Goal: Information Seeking & Learning: Learn about a topic

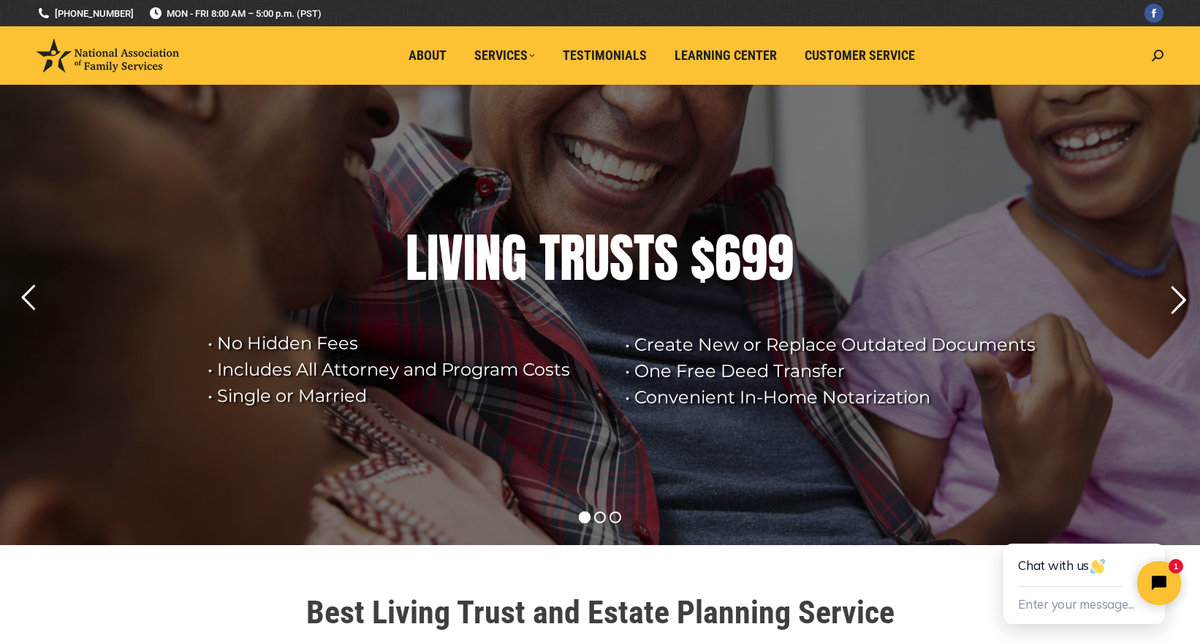
click at [1183, 298] on rs-arrow at bounding box center [1178, 300] width 37 height 37
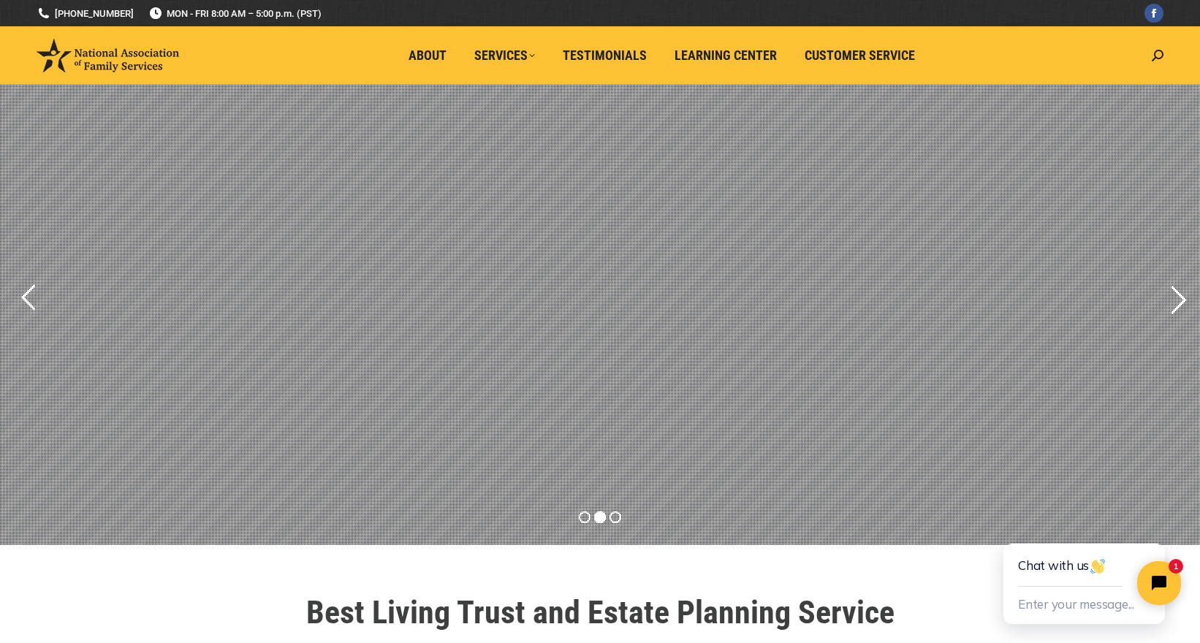
click at [1183, 298] on rs-arrow at bounding box center [1178, 300] width 37 height 37
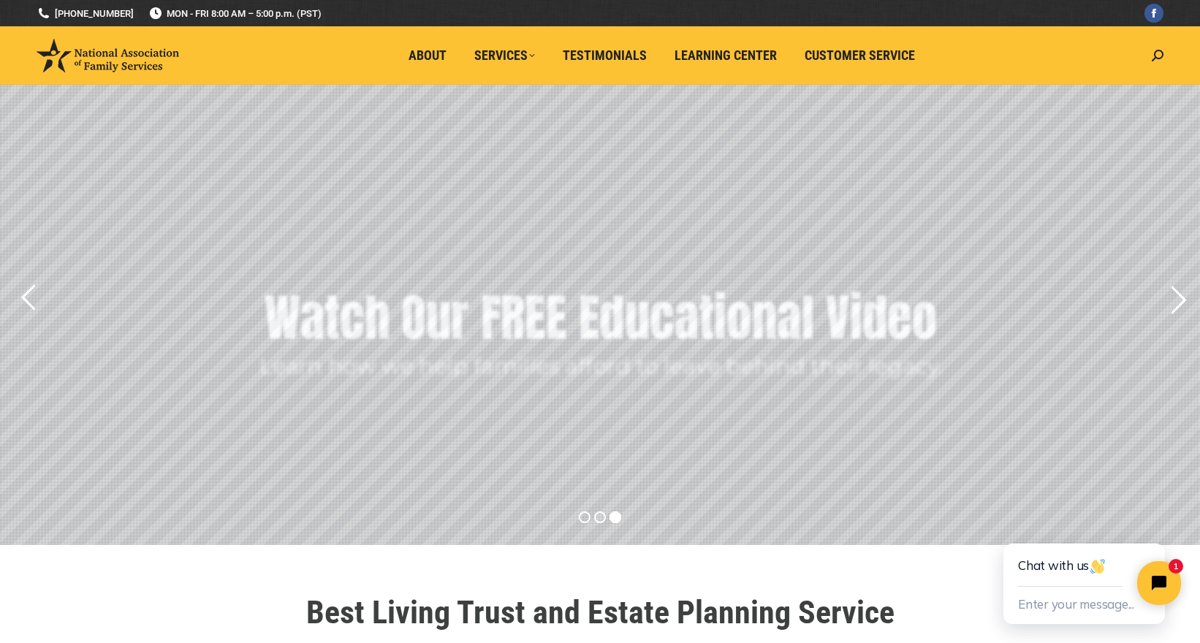
click at [1183, 298] on rs-arrow at bounding box center [1178, 300] width 37 height 37
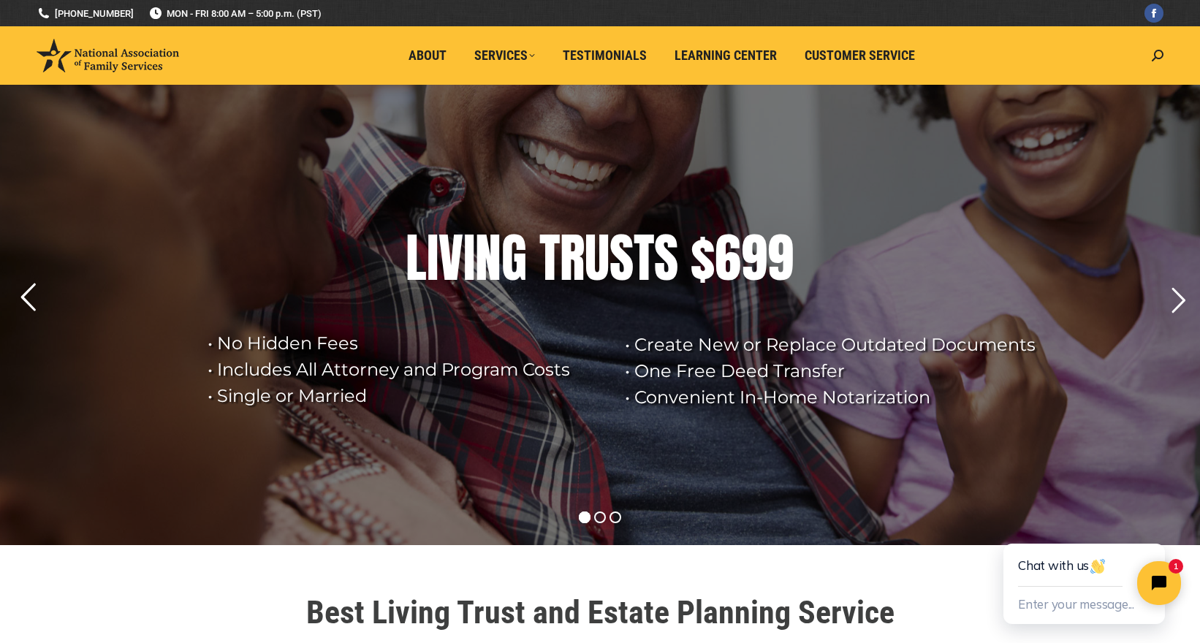
click at [25, 303] on rs-arrow at bounding box center [28, 297] width 37 height 37
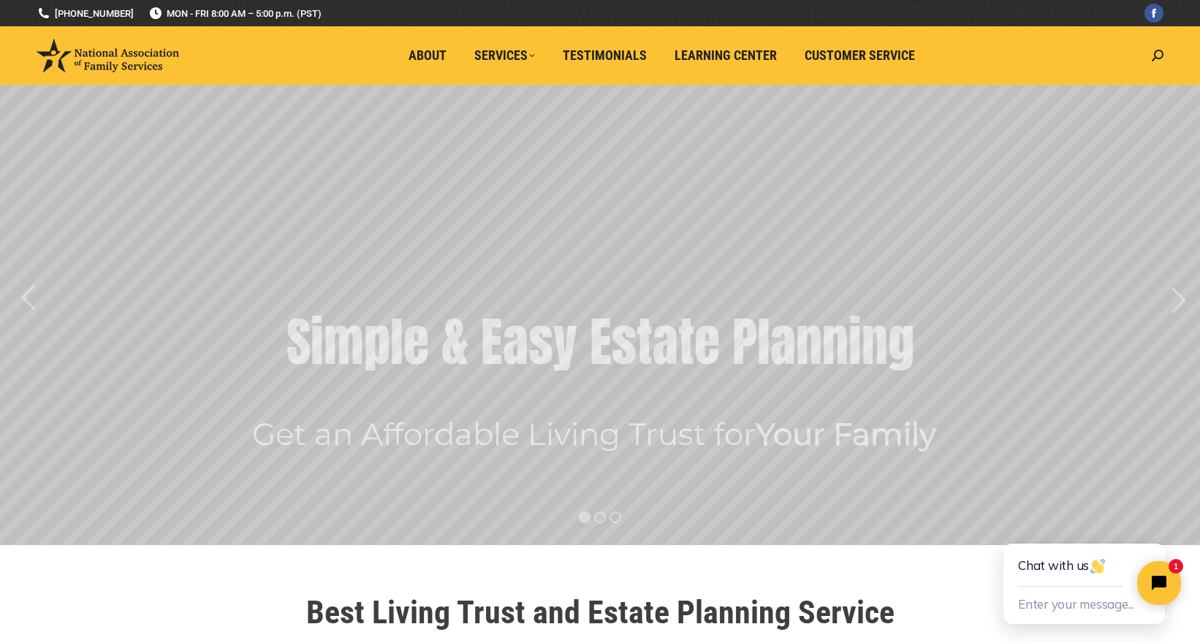
drag, startPoint x: 216, startPoint y: 562, endPoint x: 235, endPoint y: 398, distance: 165.6
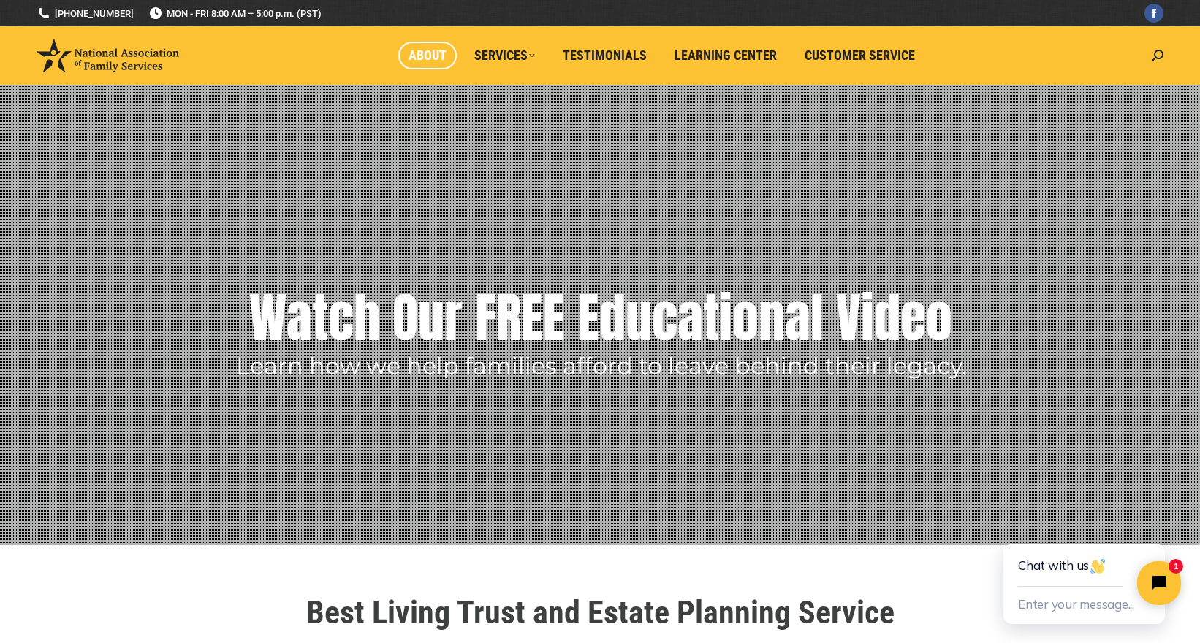
click at [437, 60] on span "About" at bounding box center [428, 56] width 38 height 16
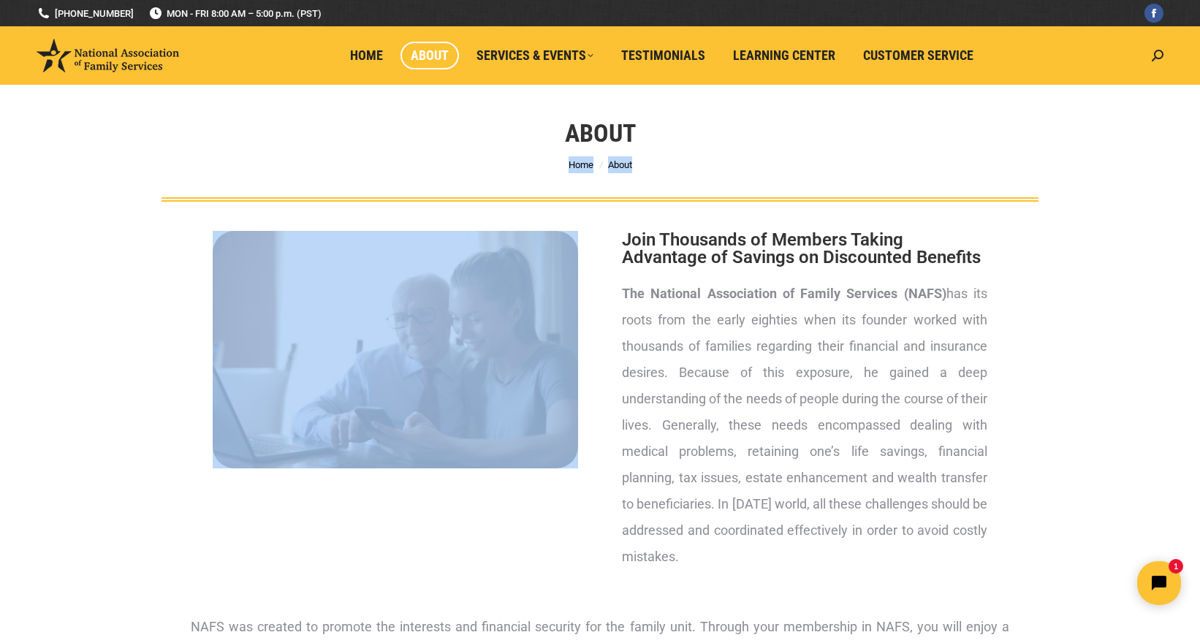
drag, startPoint x: 1066, startPoint y: 223, endPoint x: 1051, endPoint y: 174, distance: 51.1
click at [365, 61] on span "Home" at bounding box center [366, 56] width 33 height 16
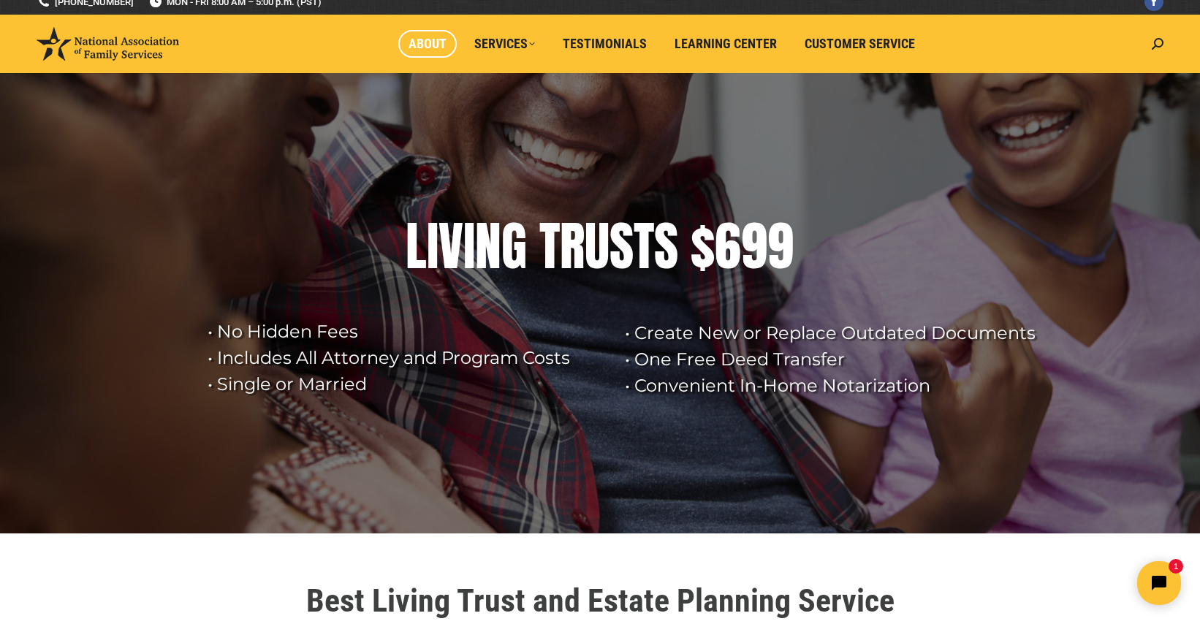
click at [431, 61] on li "About" at bounding box center [431, 44] width 66 height 58
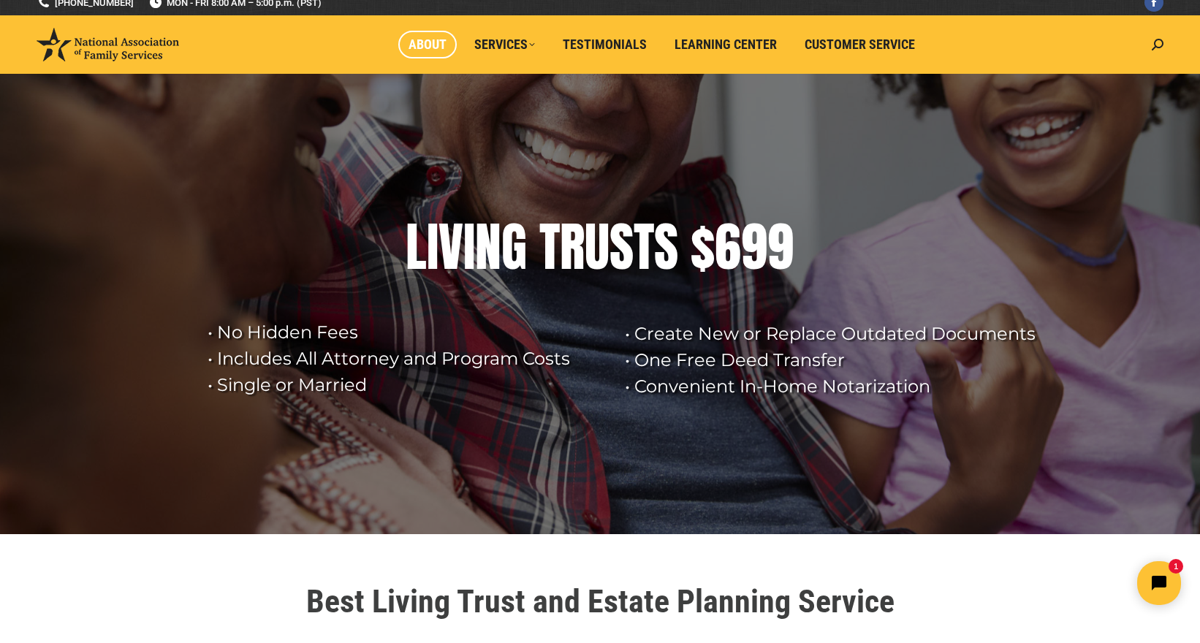
click at [433, 52] on span "About" at bounding box center [428, 45] width 38 height 16
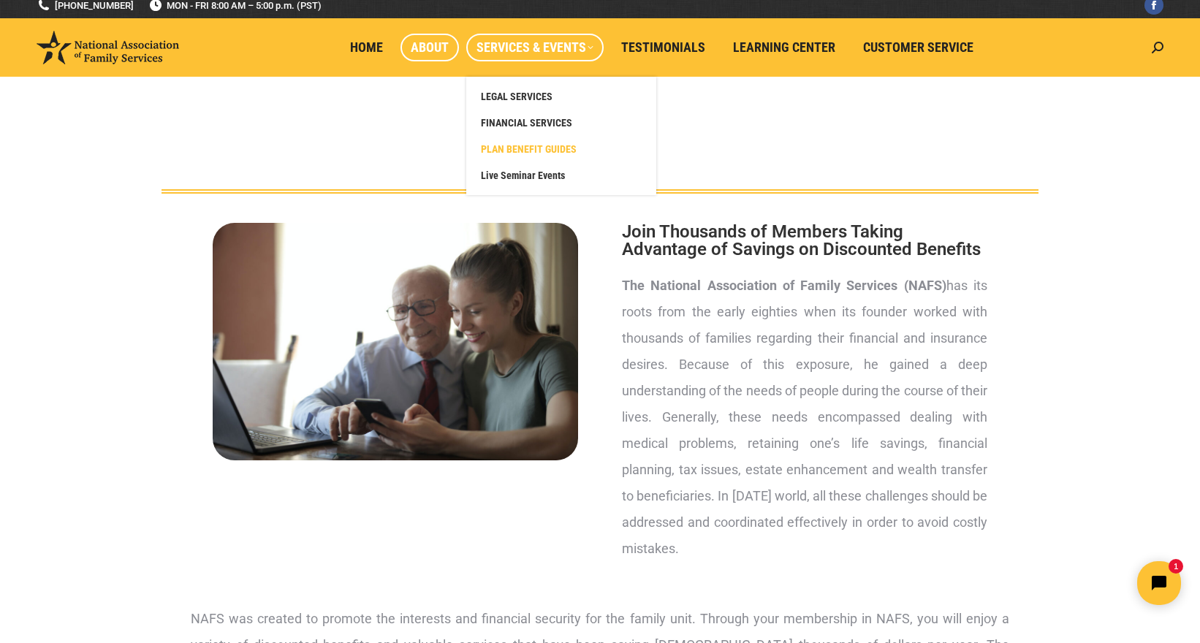
scroll to position [10, 0]
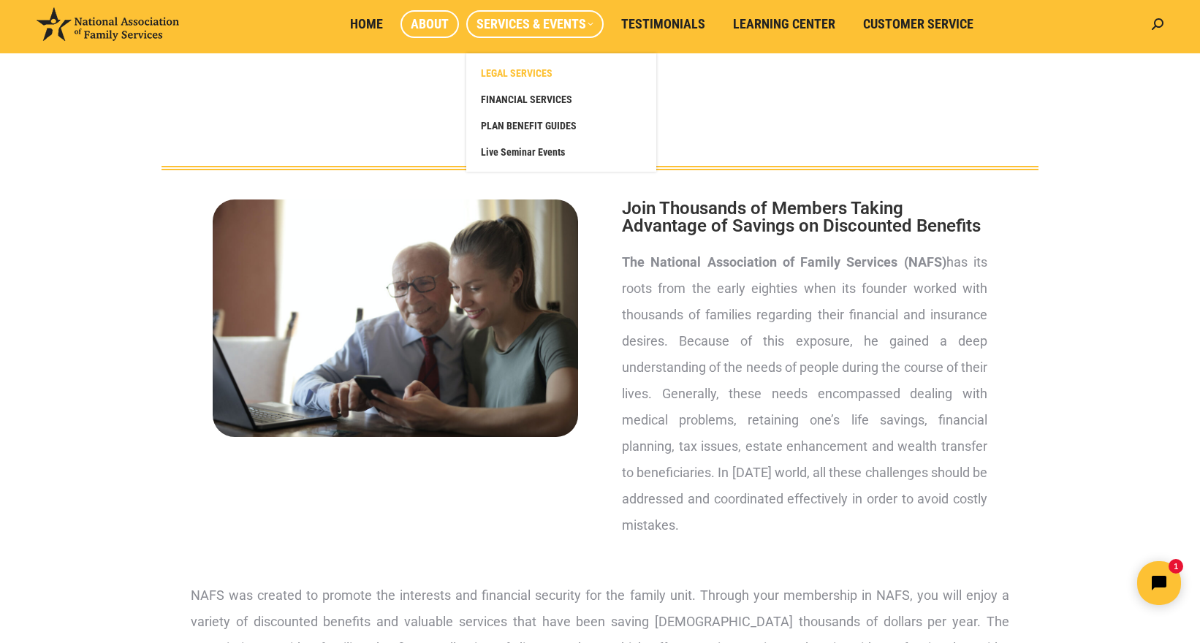
click at [524, 98] on link "FINANCIAL SERVICES" at bounding box center [561, 99] width 175 height 26
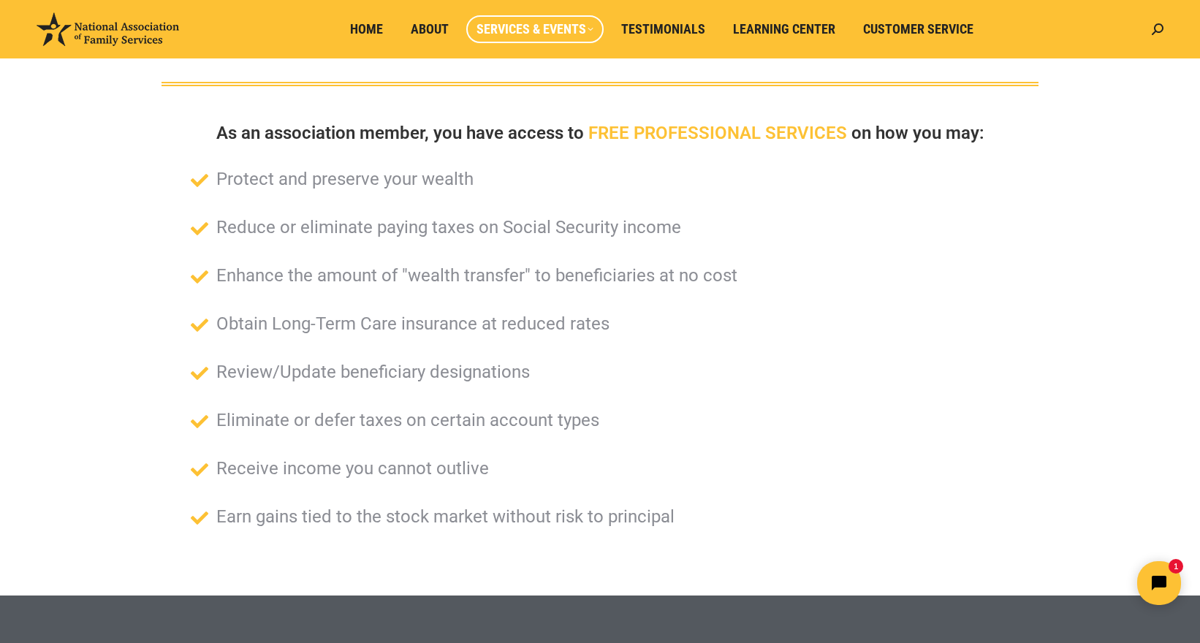
scroll to position [117, 0]
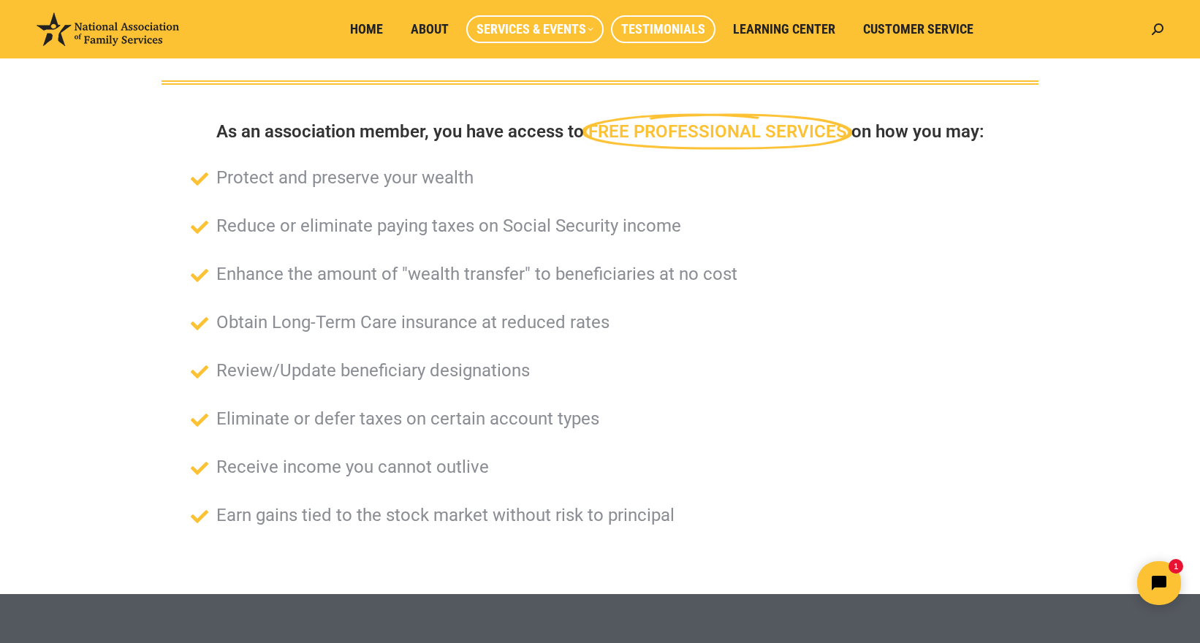
click at [664, 33] on span "Testimonials" at bounding box center [663, 29] width 84 height 16
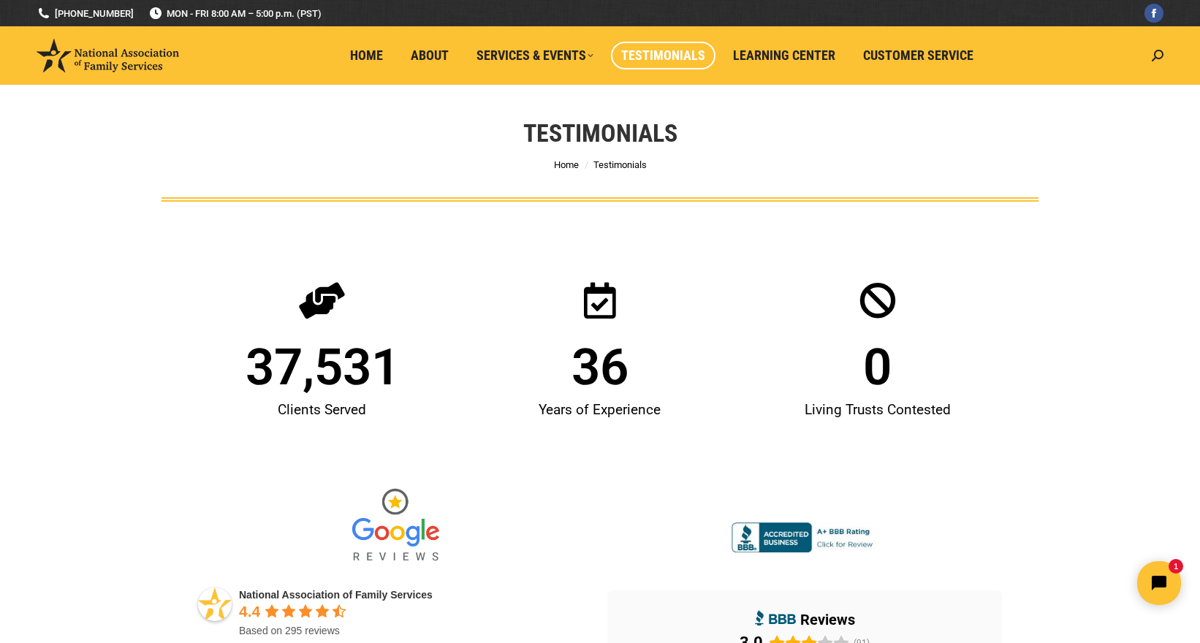
click at [1034, 613] on html "1" at bounding box center [1067, 583] width 251 height 69
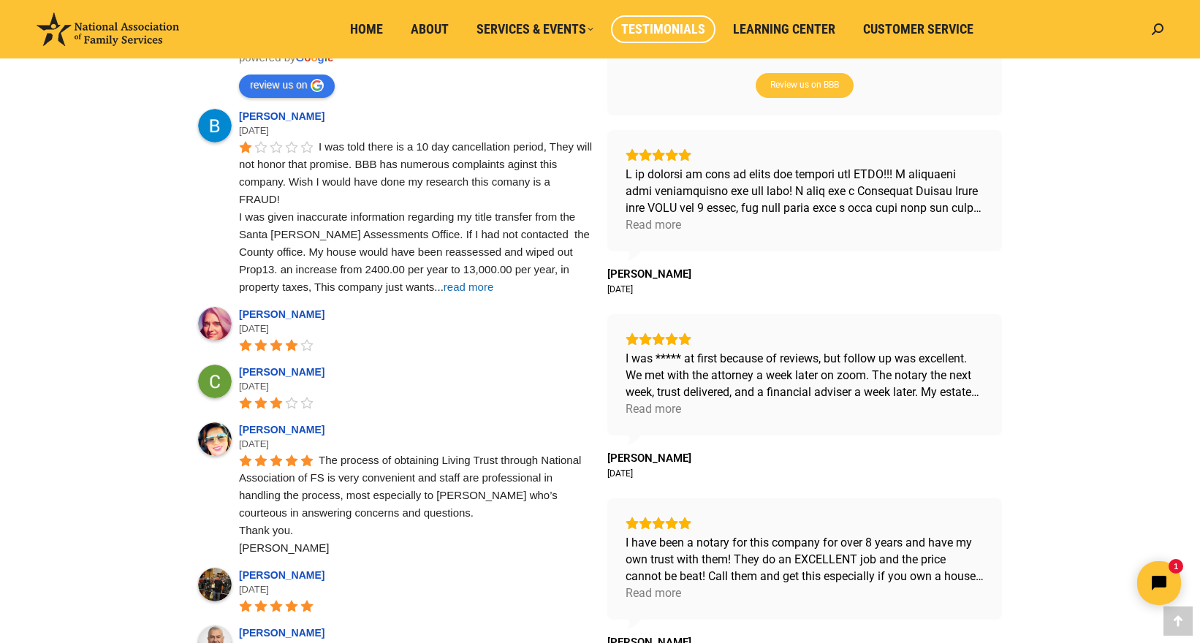
scroll to position [588, 0]
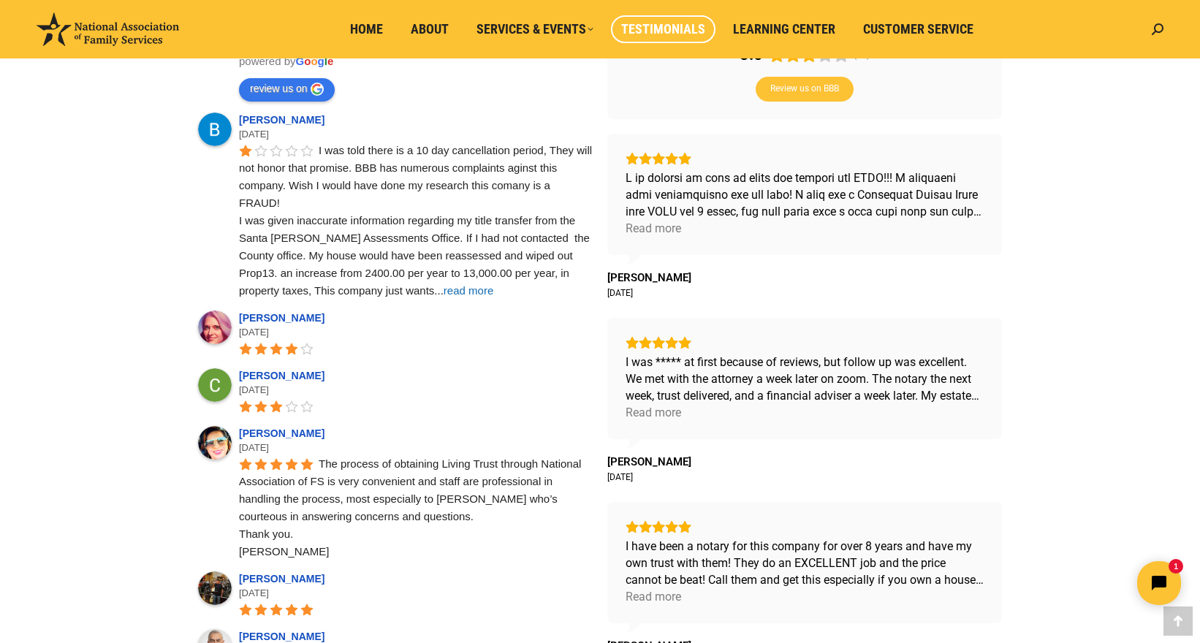
click at [444, 293] on span "read more" at bounding box center [469, 290] width 50 height 12
click at [470, 526] on div "The process of obtaining Living Trust through National Association of FS is ver…" at bounding box center [416, 507] width 354 height 105
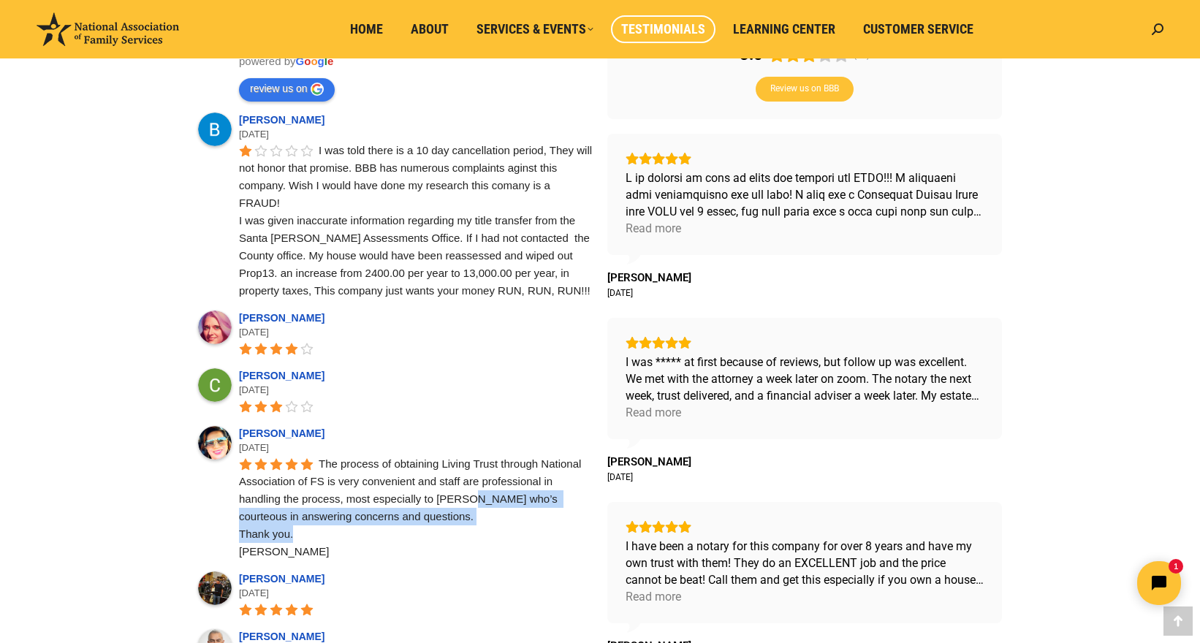
drag, startPoint x: 473, startPoint y: 534, endPoint x: 471, endPoint y: 499, distance: 35.2
click at [472, 497] on div "The process of obtaining Living Trust through National Association of FS is ver…" at bounding box center [416, 507] width 354 height 105
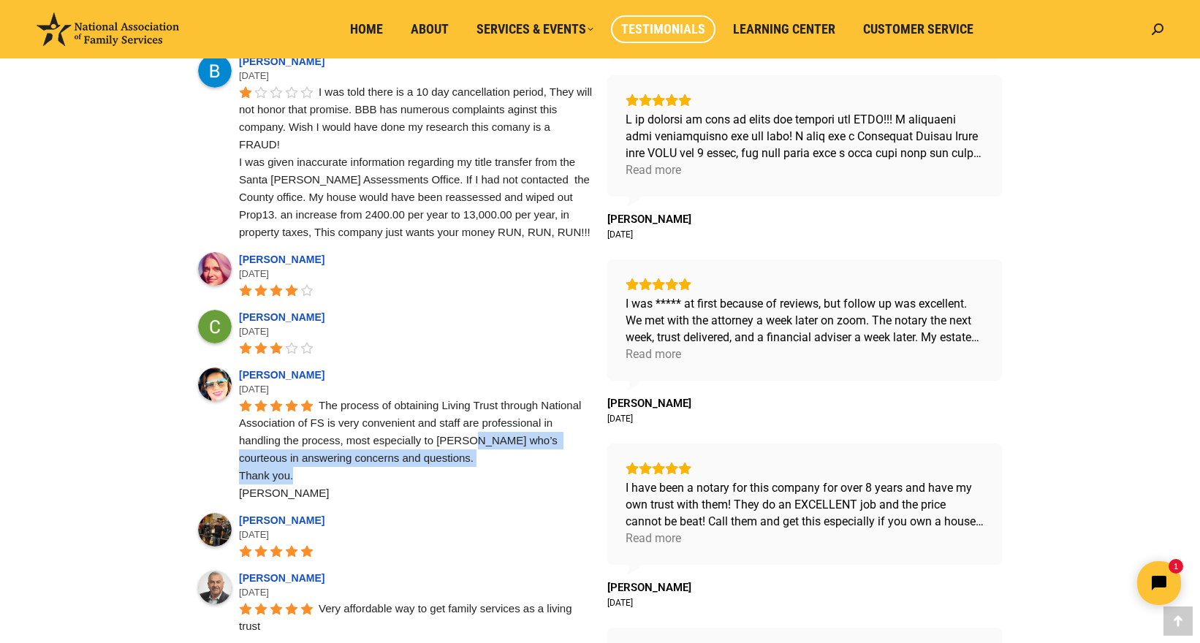
scroll to position [676, 0]
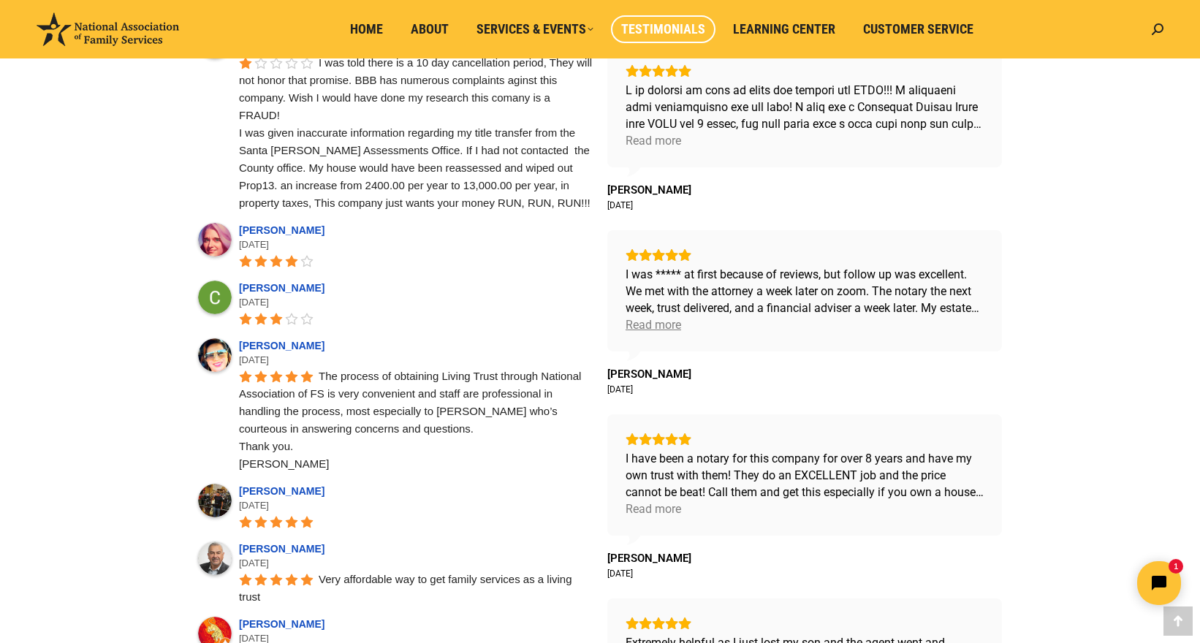
click at [649, 323] on div "Read more" at bounding box center [654, 325] width 56 height 17
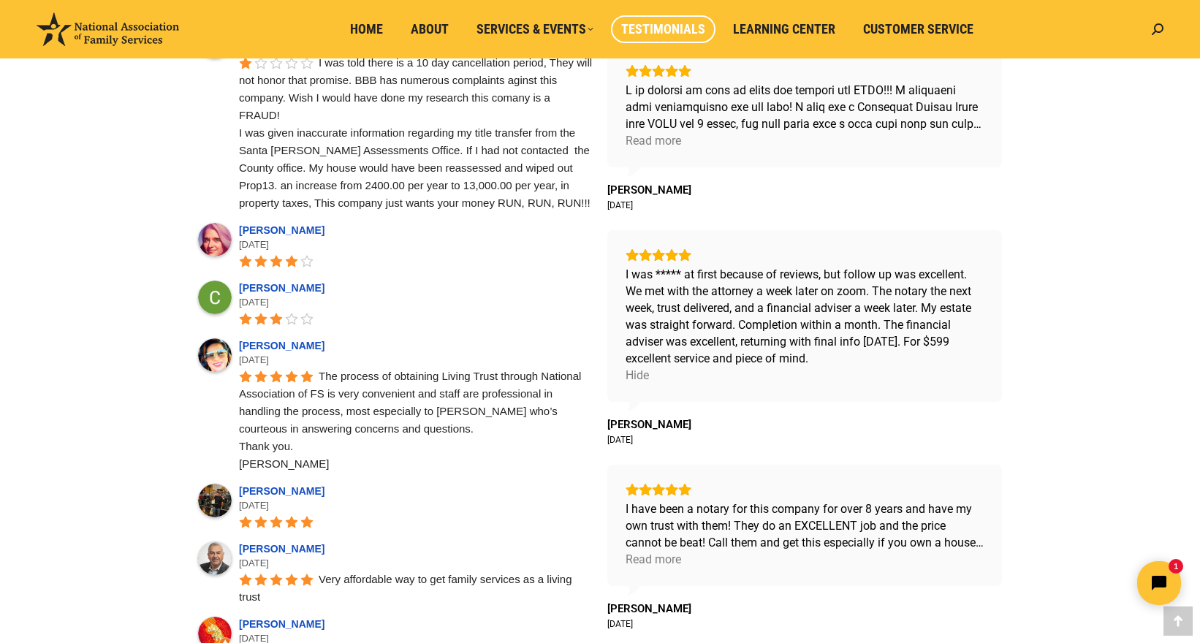
click at [670, 390] on div "I was ***** at first because of reviews, but follow up was excellent. We met wi…" at bounding box center [804, 316] width 395 height 172
drag, startPoint x: 699, startPoint y: 451, endPoint x: 697, endPoint y: 423, distance: 28.6
click at [697, 424] on div "Read more Suzanne W February 17 I was ***** at first because of reviews, but fo…" at bounding box center [804, 424] width 395 height 756
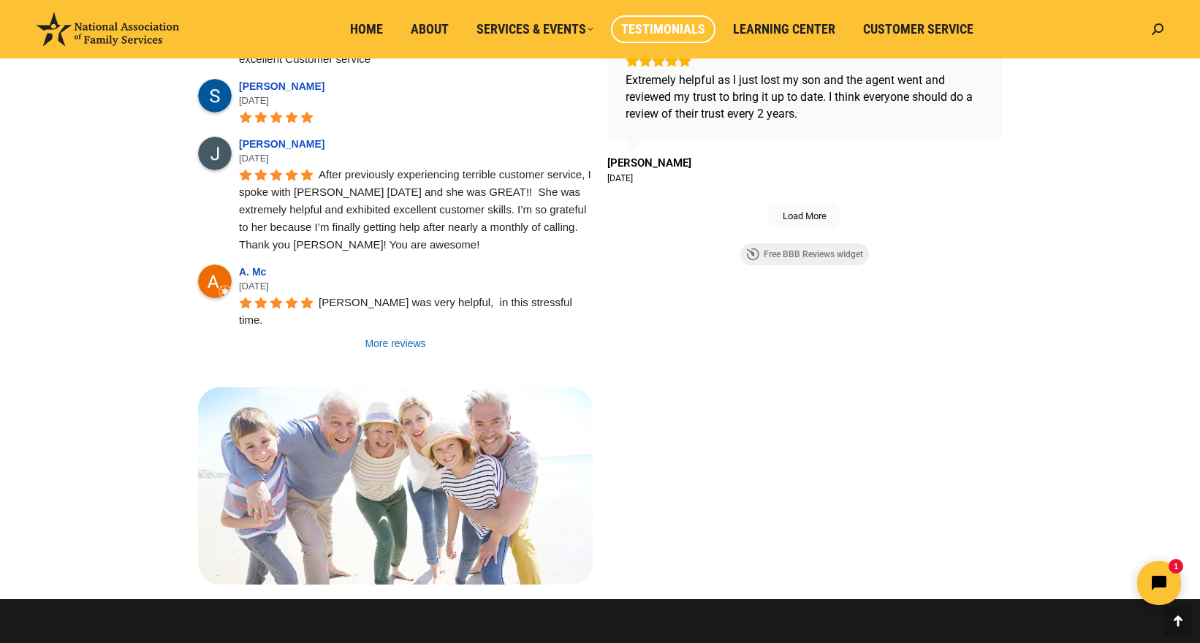
scroll to position [1290, 0]
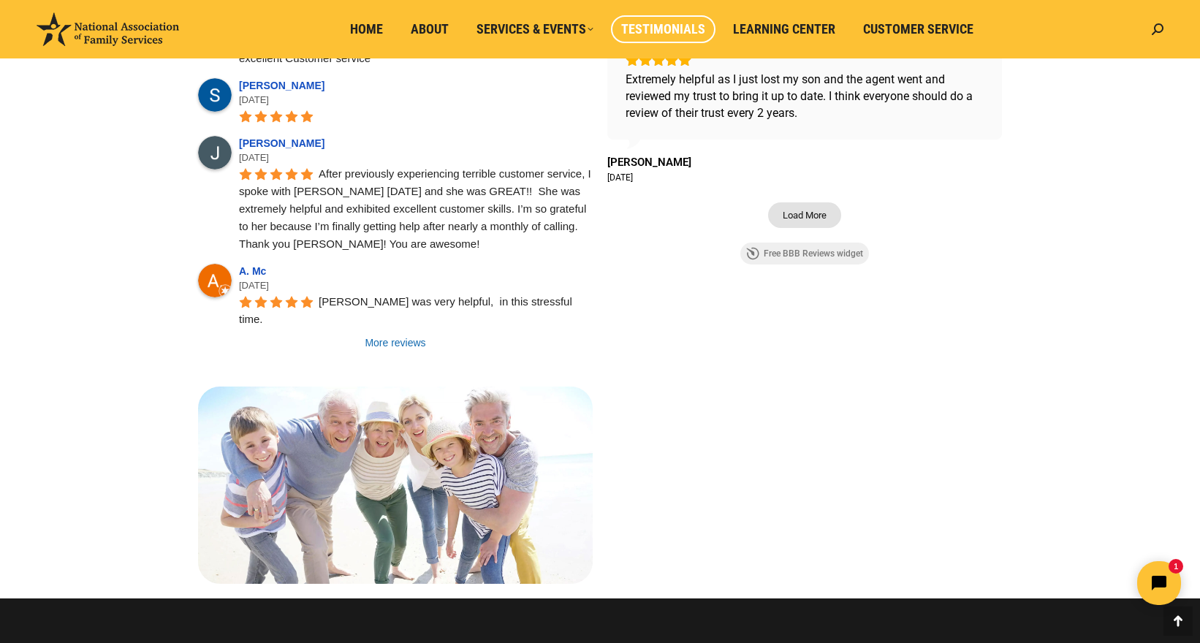
click at [798, 215] on span "Load More" at bounding box center [805, 215] width 44 height 12
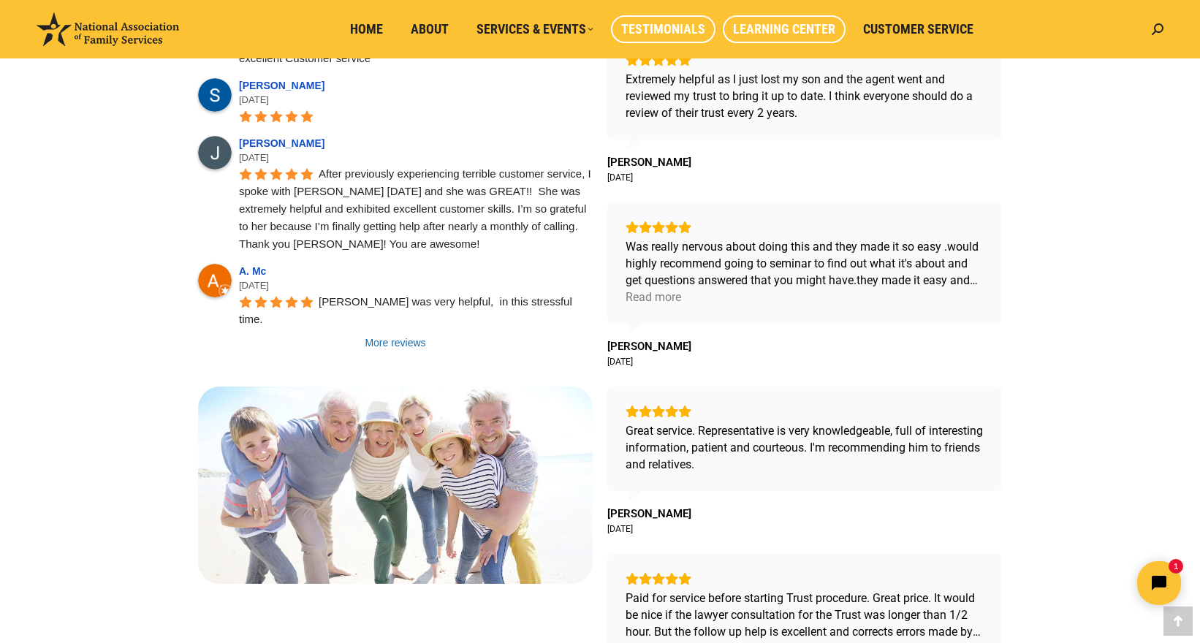
click at [779, 32] on span "Learning Center" at bounding box center [784, 29] width 102 height 16
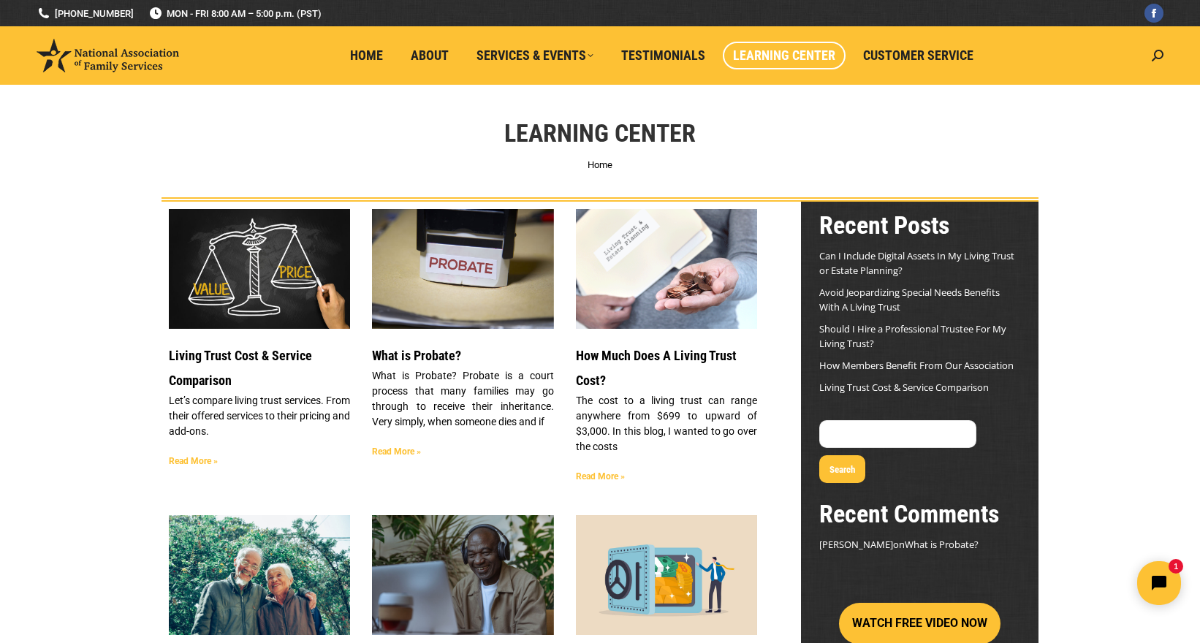
click at [189, 461] on link "Read More »" at bounding box center [193, 461] width 49 height 10
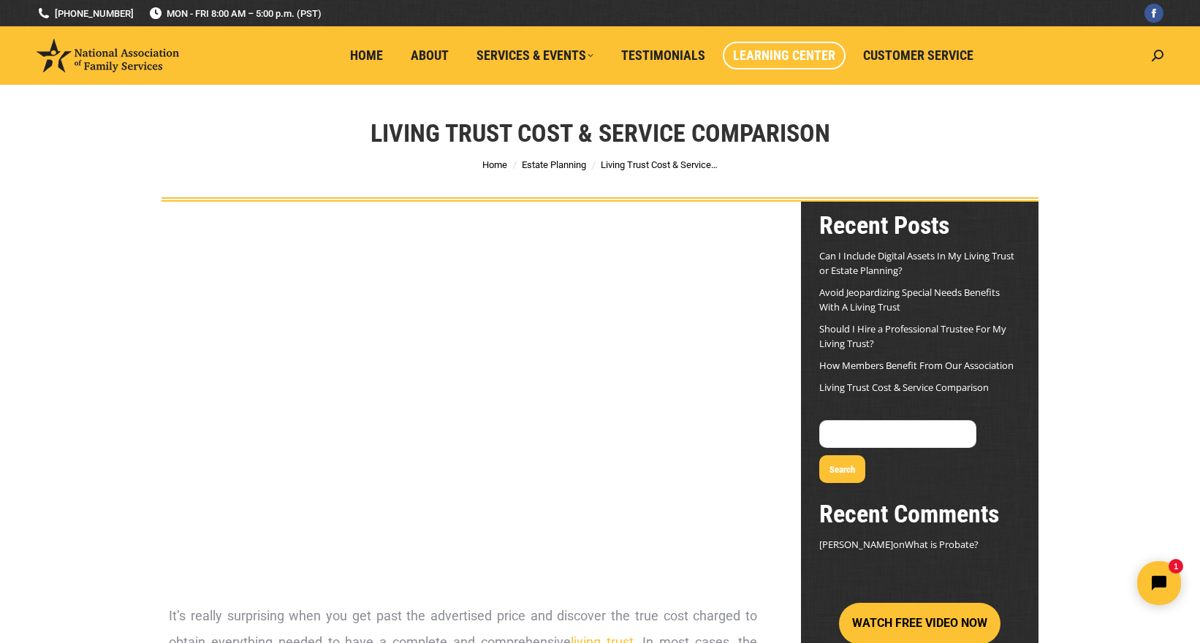
click at [780, 56] on span "Learning Center" at bounding box center [784, 56] width 102 height 16
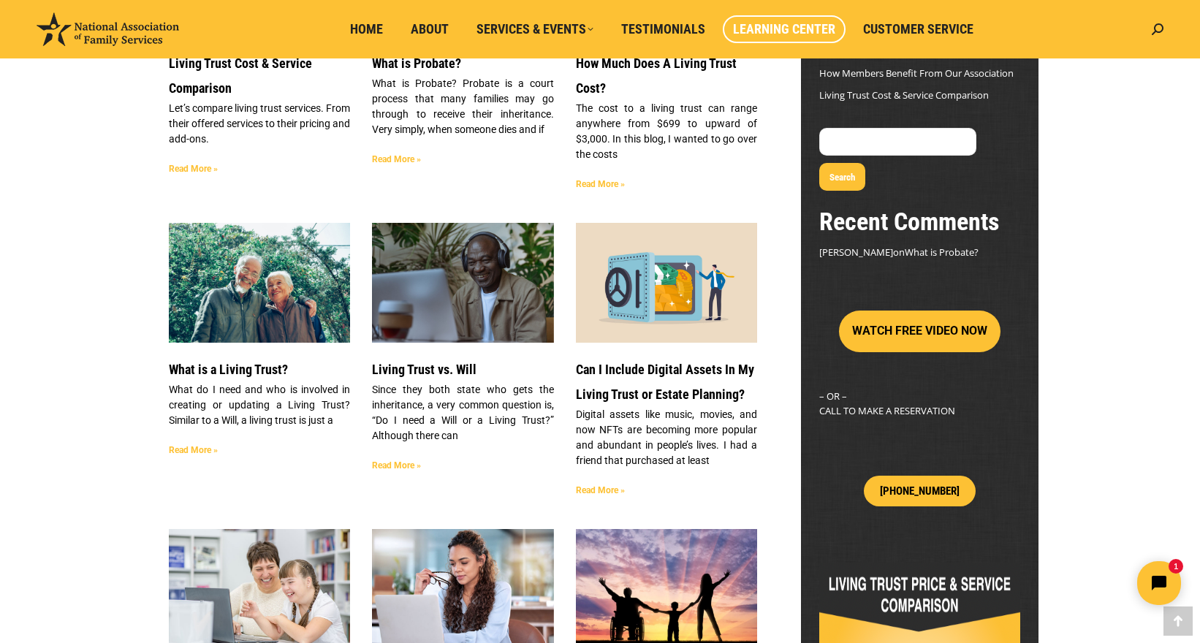
scroll to position [293, 0]
click at [287, 317] on img at bounding box center [259, 282] width 183 height 122
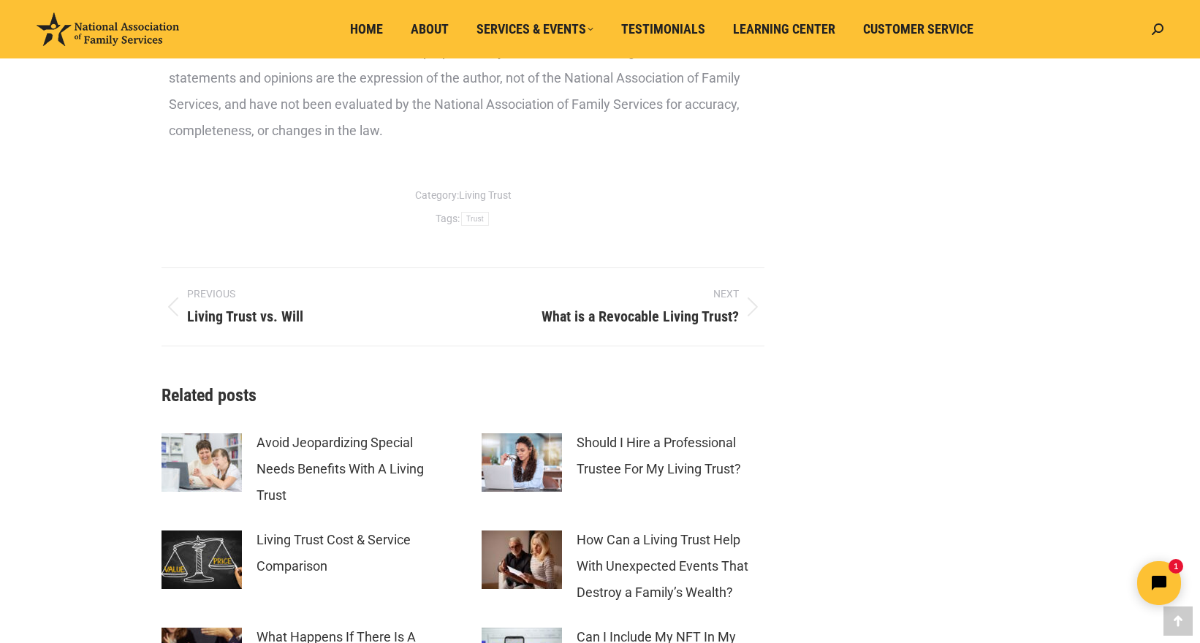
scroll to position [4298, 0]
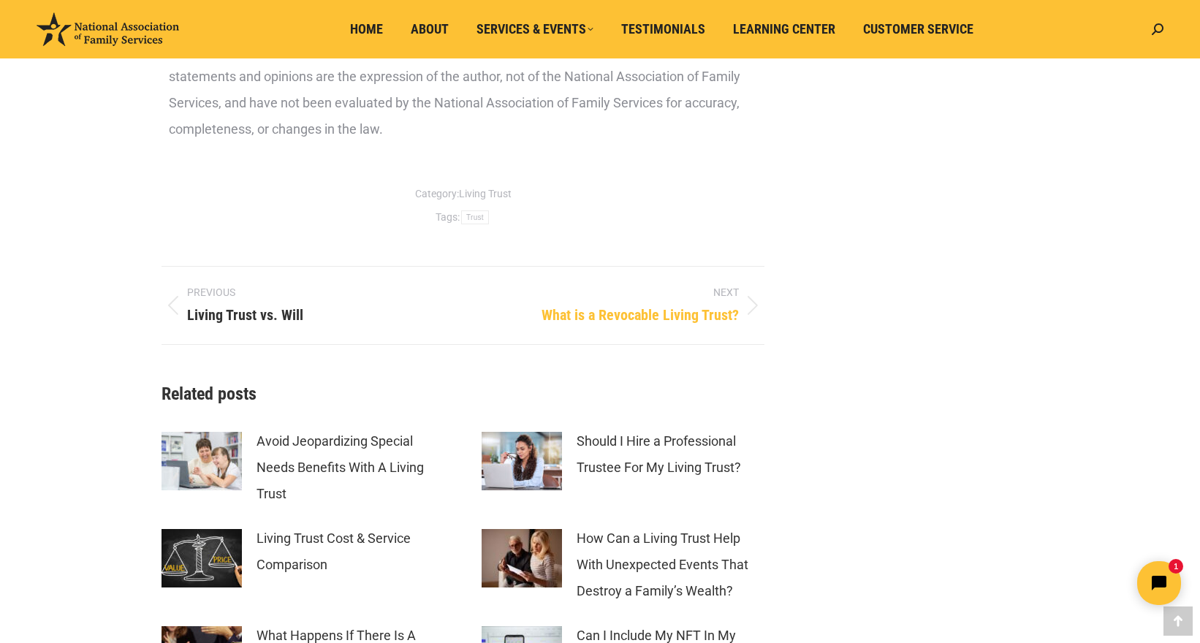
click at [653, 304] on span "What is a Revocable Living Trust?" at bounding box center [640, 315] width 197 height 22
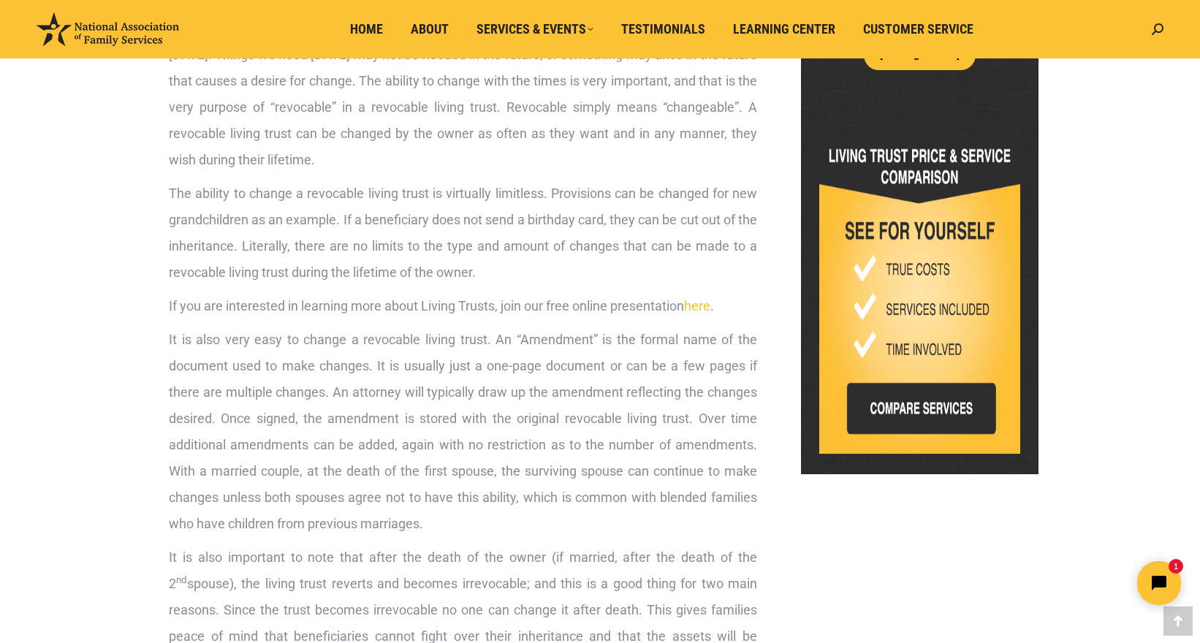
scroll to position [702, 0]
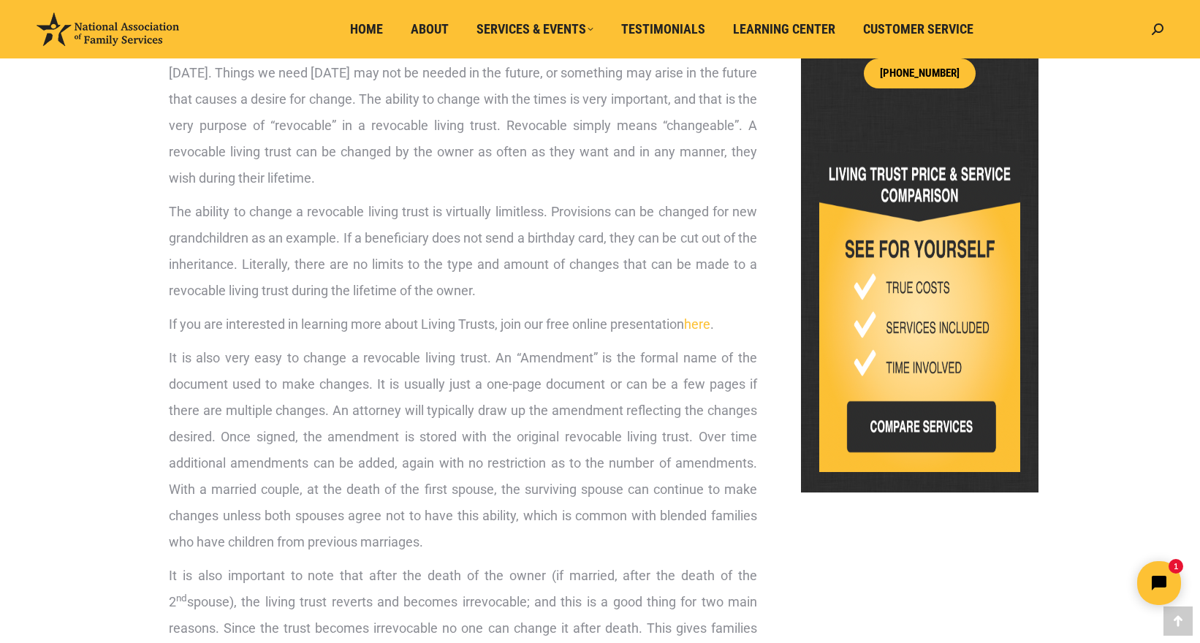
click at [702, 317] on link "here" at bounding box center [697, 324] width 26 height 15
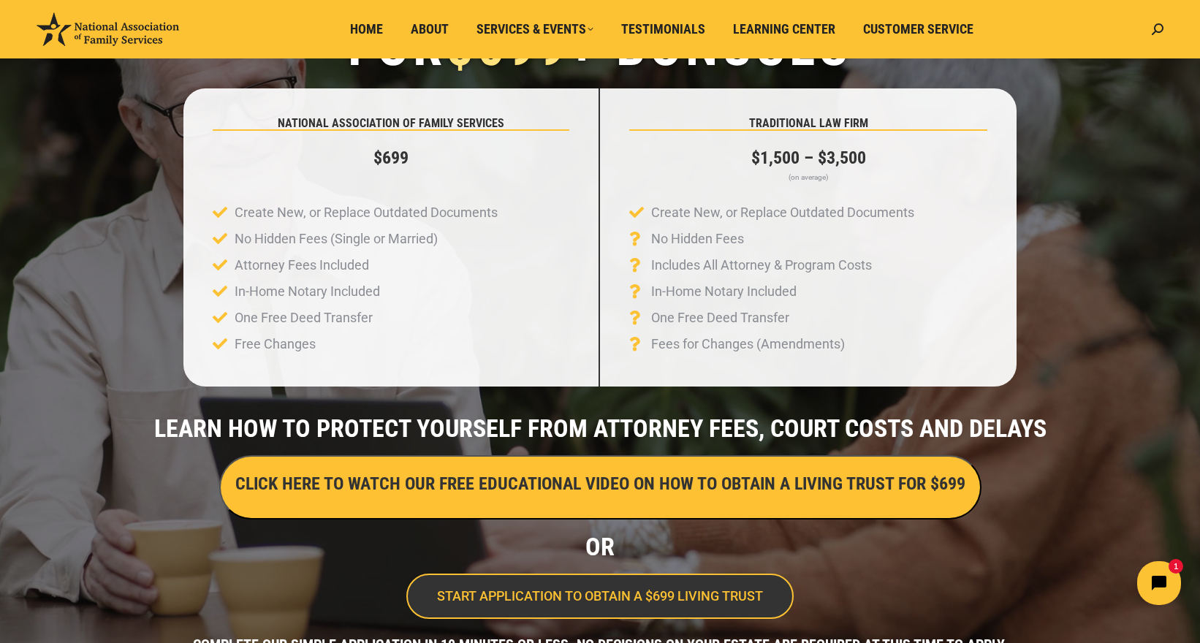
scroll to position [141, 0]
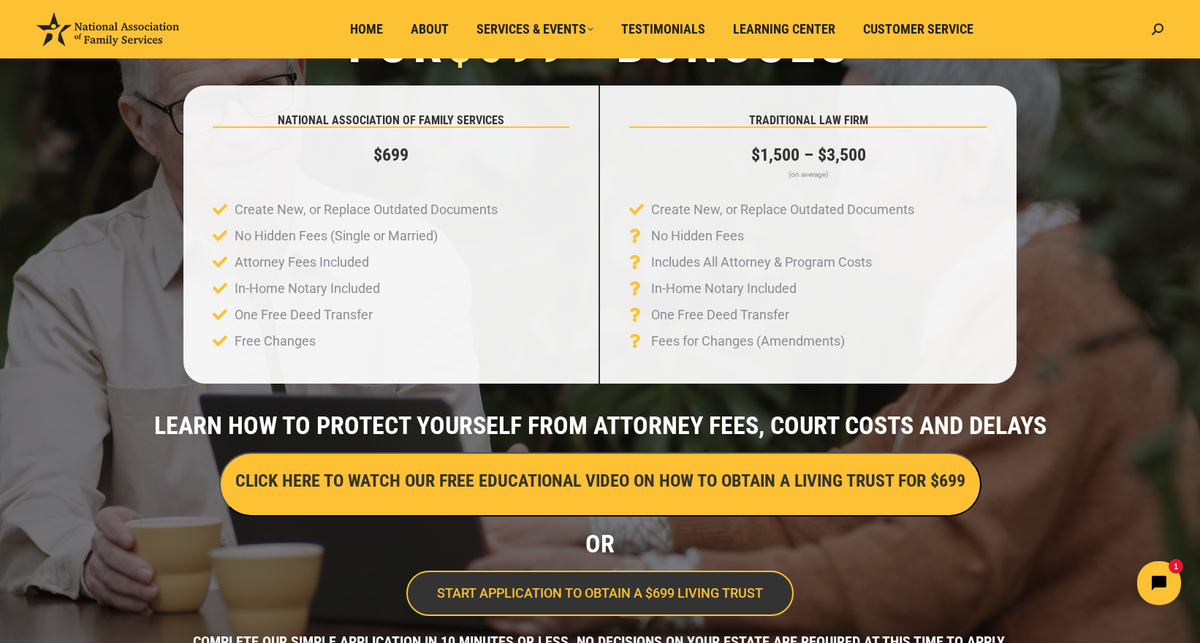
click at [574, 493] on h3 "CLICK HERE TO WATCH OUR FREE EDUCATIONAL VIDEO ON HOW TO OBTAIN A LIVING TRUST …" at bounding box center [600, 481] width 730 height 25
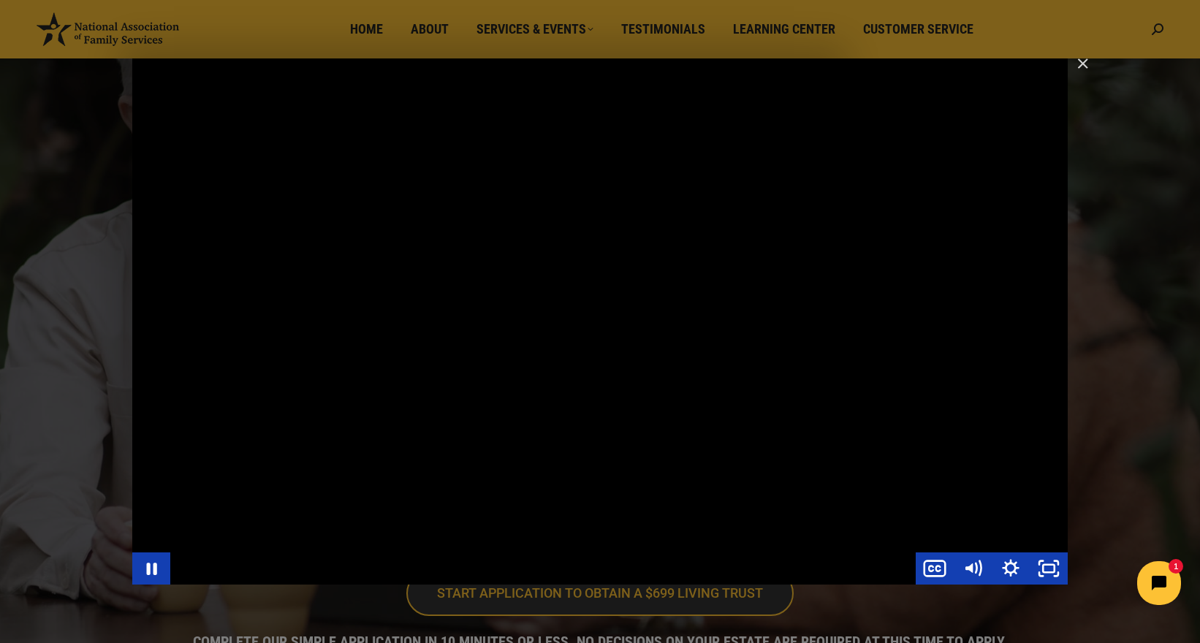
click at [708, 287] on div "How to Obtain a Living Trust For Just $599 - No Hidden Fees or Added Costs. Eve…" at bounding box center [600, 321] width 936 height 526
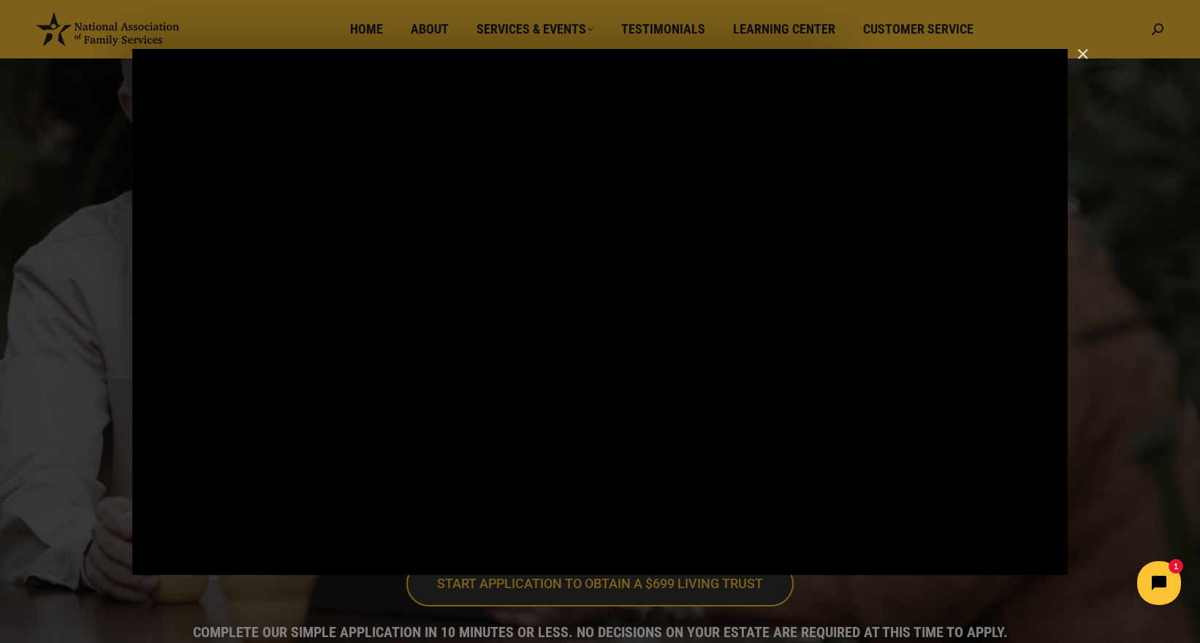
scroll to position [158, 0]
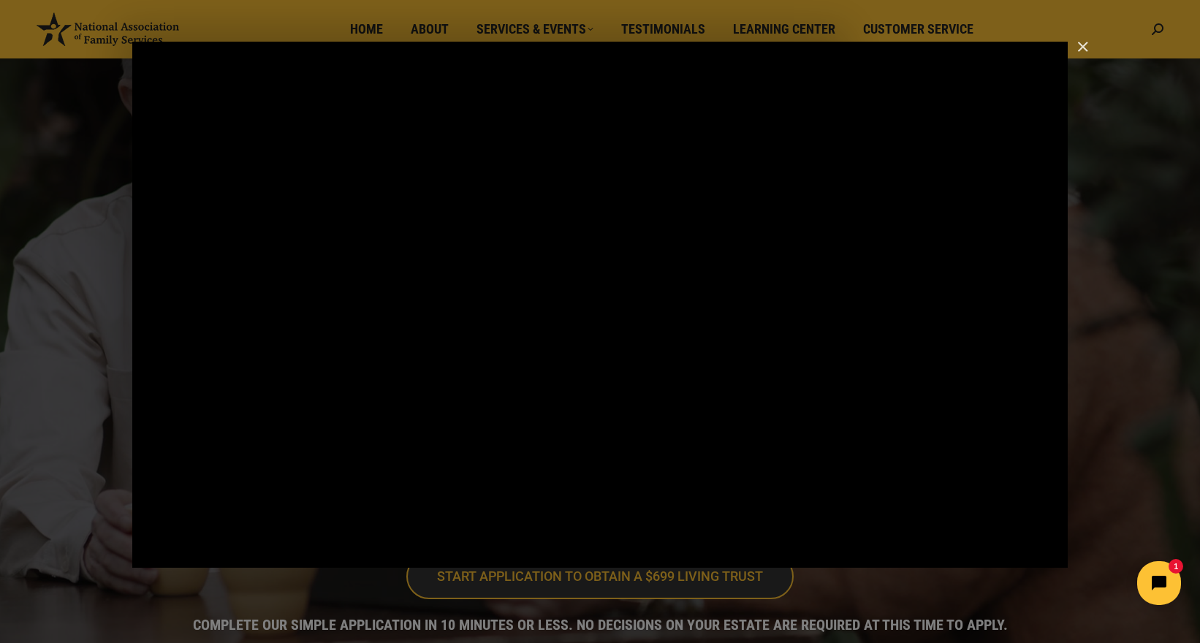
click at [708, 287] on div "How to Obtain a Living Trust For Just $599 - No Hidden Fees or Added Costs. Eve…" at bounding box center [600, 305] width 936 height 526
click at [626, 456] on div "How to Obtain a Living Trust For Just $599 - No Hidden Fees or Added Costs. Eve…" at bounding box center [600, 305] width 936 height 526
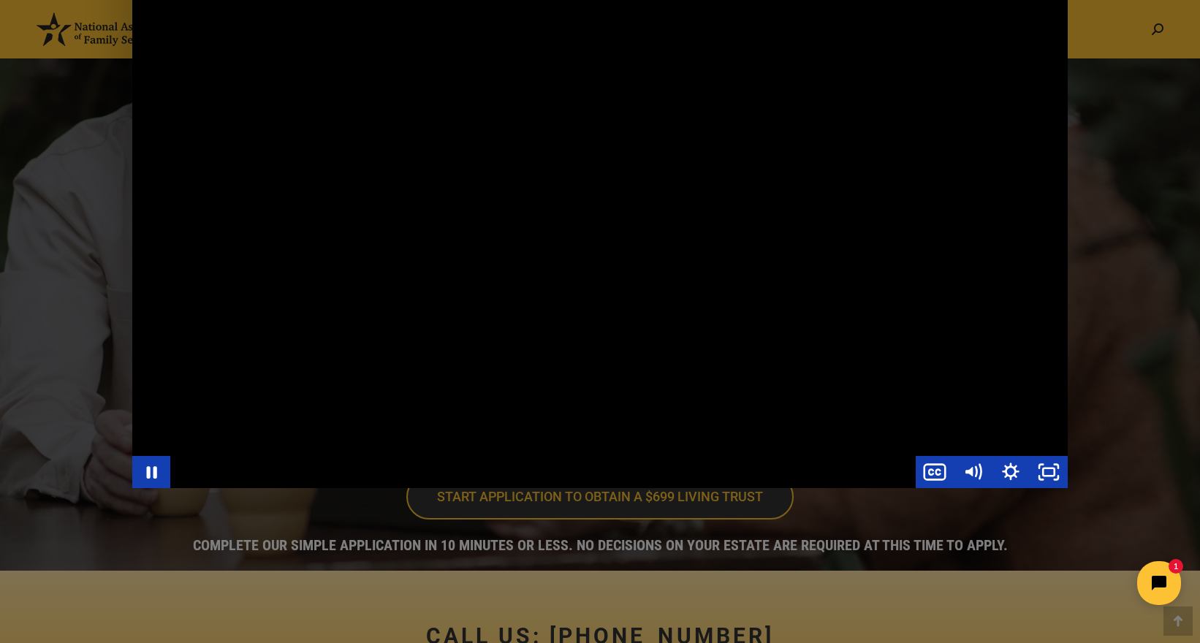
click at [398, 140] on div "How to Obtain a Living Trust For Just $599 - No Hidden Fees or Added Costs. Eve…" at bounding box center [600, 225] width 936 height 526
